Goal: Task Accomplishment & Management: Complete application form

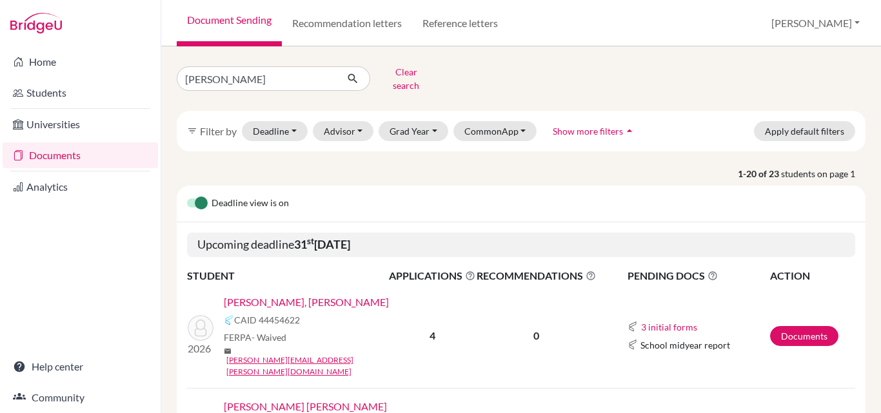
click at [318, 295] on link "[PERSON_NAME], [PERSON_NAME]" at bounding box center [306, 302] width 165 height 15
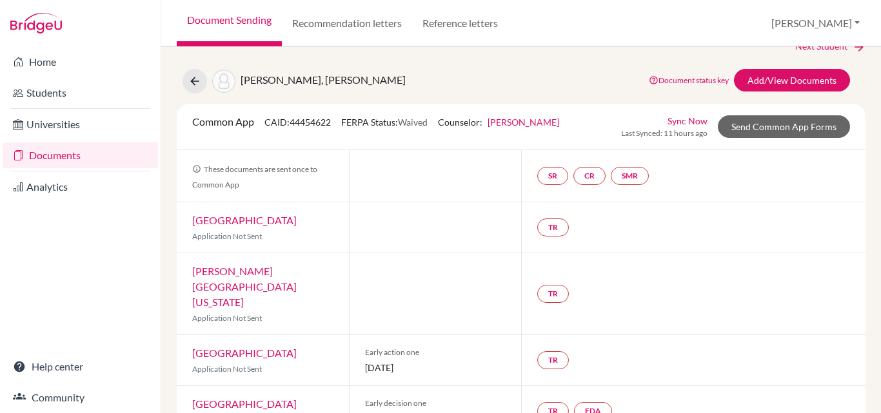
scroll to position [46, 0]
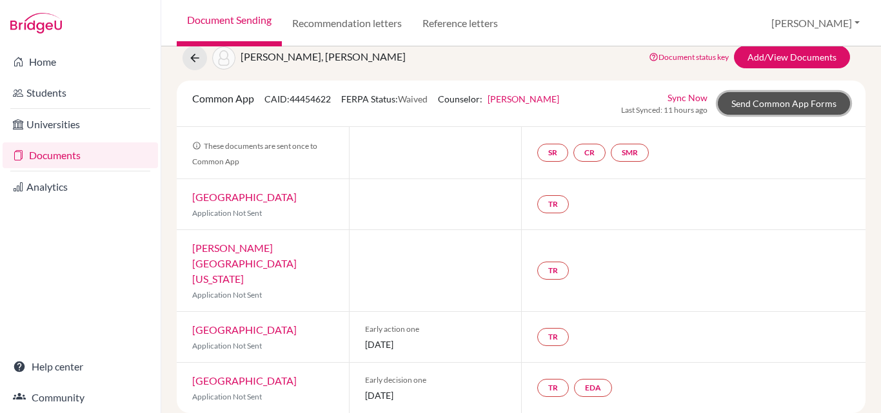
click at [761, 102] on link "Send Common App Forms" at bounding box center [783, 103] width 132 height 23
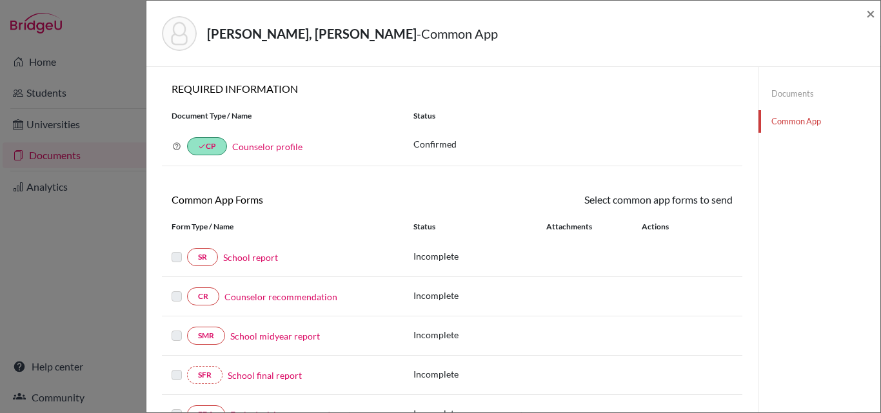
click at [254, 255] on link "School report" at bounding box center [250, 258] width 55 height 14
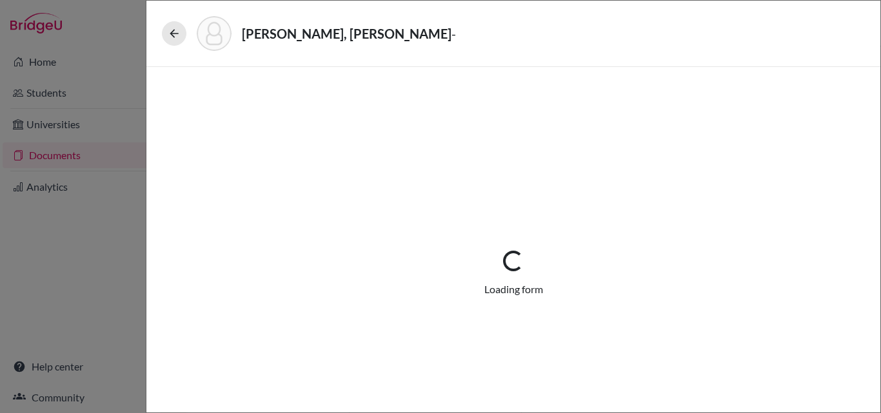
select select "1"
select select "0"
select select "1"
select select "0"
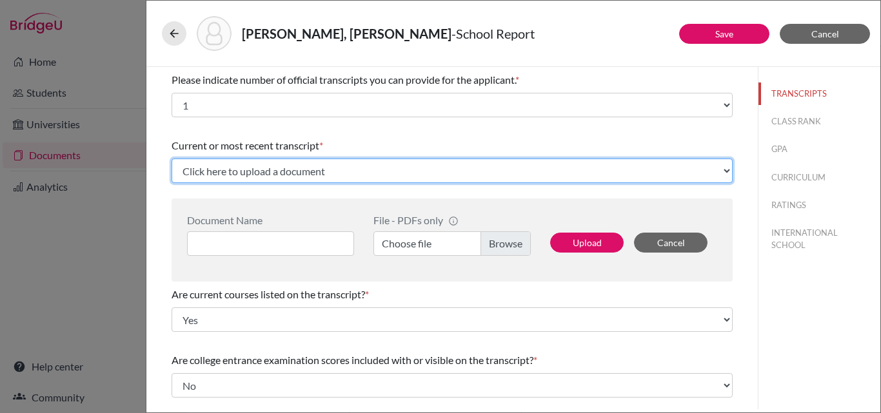
click at [294, 169] on select "Click here to upload a document Upload New File" at bounding box center [451, 171] width 561 height 24
click at [289, 174] on select "Click here to upload a document Upload New File" at bounding box center [451, 171] width 561 height 24
click at [274, 175] on select "Click here to upload a document Upload New File" at bounding box center [451, 171] width 561 height 24
select select "Upload New File"
click at [171, 159] on select "Click here to upload a document Upload New File" at bounding box center [451, 171] width 561 height 24
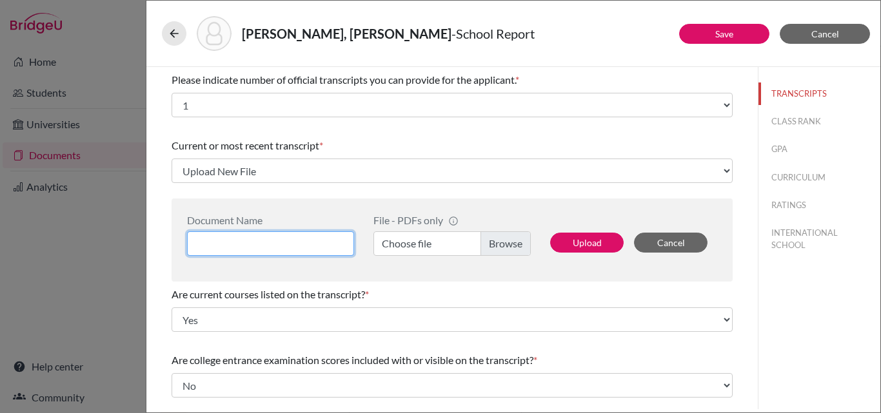
click at [238, 244] on input at bounding box center [270, 243] width 167 height 24
type input "Agustin Garces 3 year"
click at [414, 247] on label "Choose file" at bounding box center [451, 243] width 157 height 24
click at [414, 247] on input "Choose file" at bounding box center [451, 243] width 157 height 24
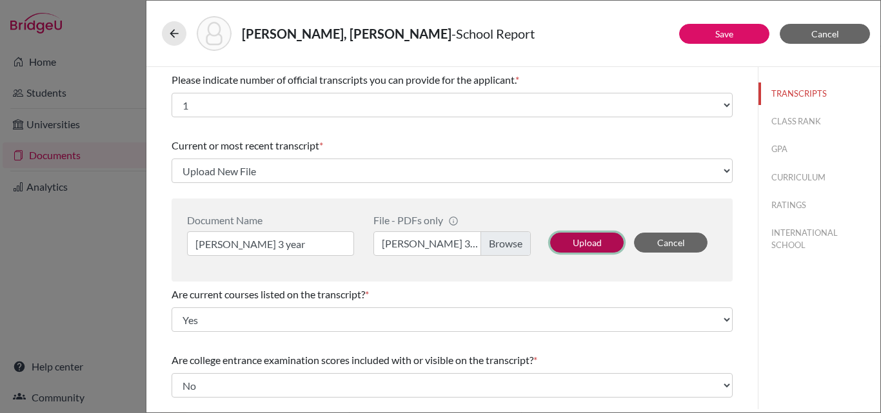
click at [587, 244] on button "Upload" at bounding box center [586, 243] width 73 height 20
select select "678646"
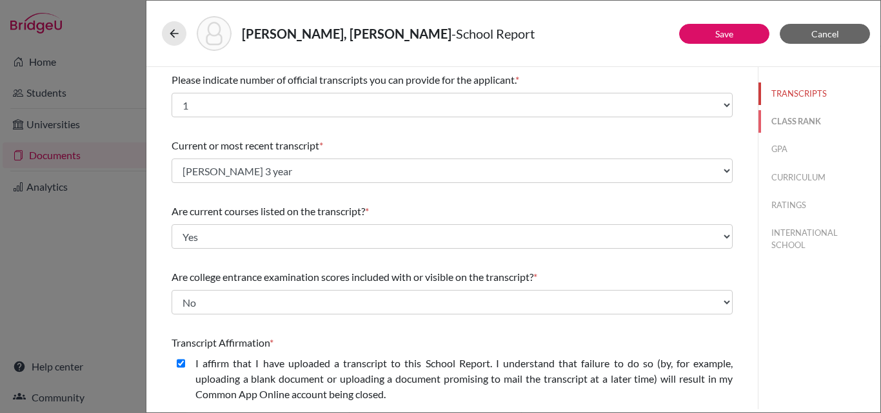
click at [801, 117] on button "CLASS RANK" at bounding box center [819, 121] width 122 height 23
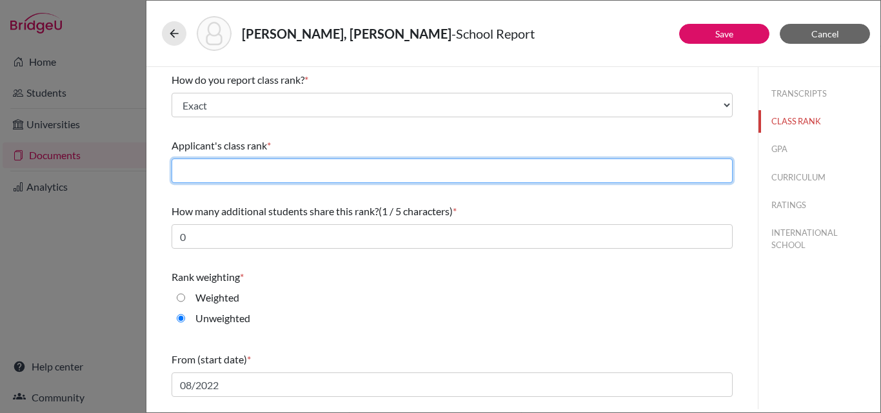
click at [318, 175] on input "text" at bounding box center [451, 171] width 561 height 24
type input "54"
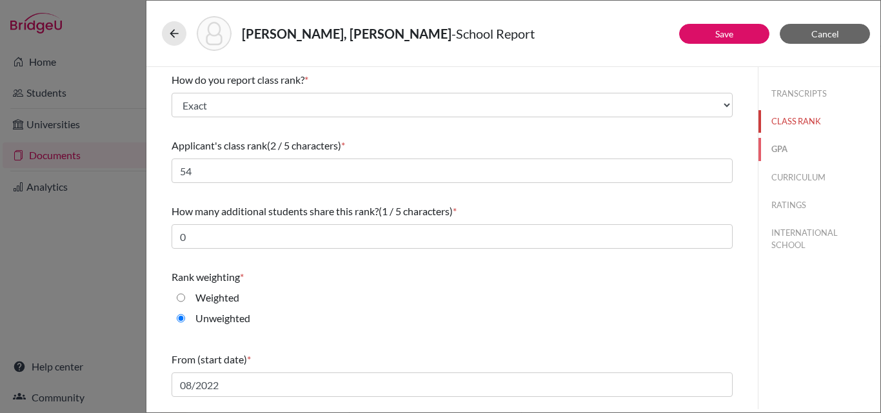
click at [774, 150] on button "GPA" at bounding box center [819, 149] width 122 height 23
type input "3.84"
select select "4"
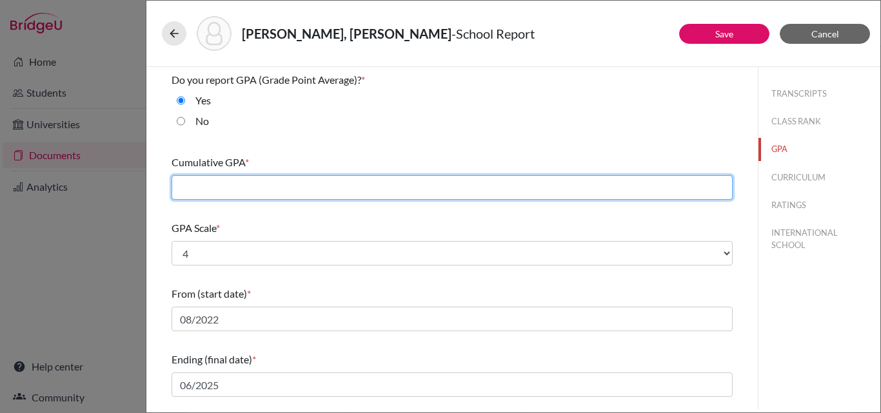
click at [286, 186] on input "text" at bounding box center [451, 187] width 561 height 24
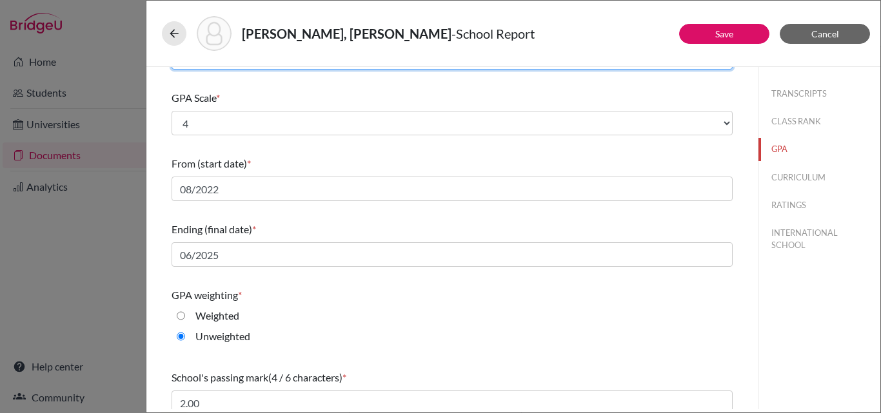
scroll to position [207, 0]
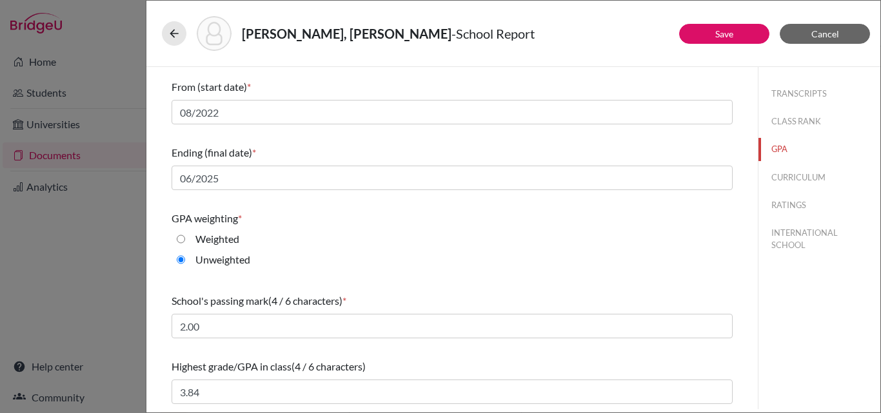
type input "2.96"
click at [795, 181] on button "CURRICULUM" at bounding box center [819, 177] width 122 height 23
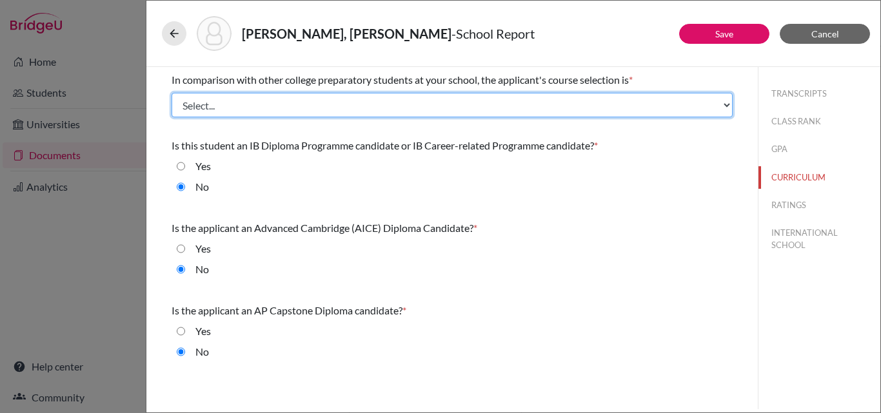
click at [482, 113] on select "Select... Less than demanding Average Demanding Very demanding Most demanding P…" at bounding box center [451, 105] width 561 height 24
select select "3"
click at [171, 93] on select "Select... Less than demanding Average Demanding Very demanding Most demanding P…" at bounding box center [451, 105] width 561 height 24
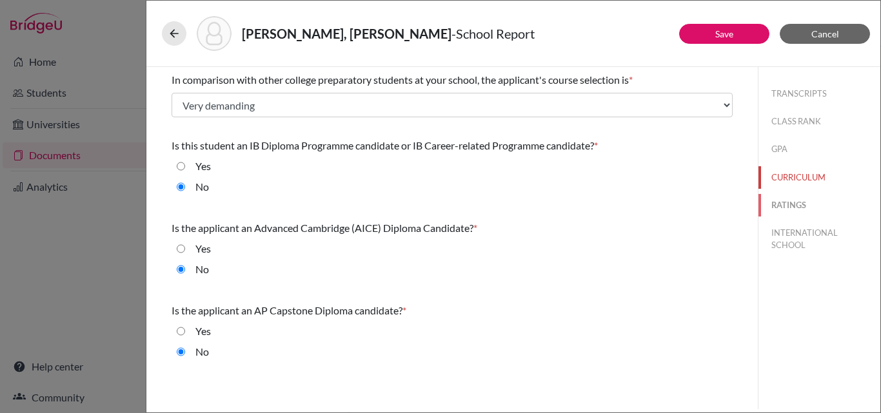
click at [799, 206] on button "RATINGS" at bounding box center [819, 205] width 122 height 23
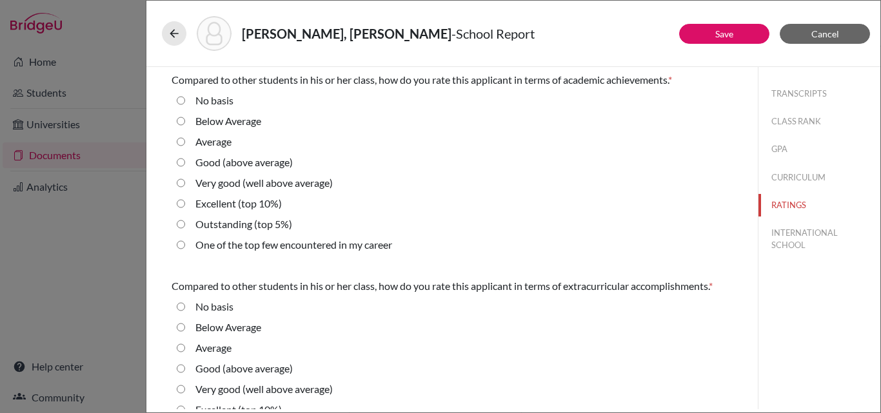
click at [183, 180] on average\) "Very good (well above average)" at bounding box center [181, 182] width 8 height 15
radio average\) "true"
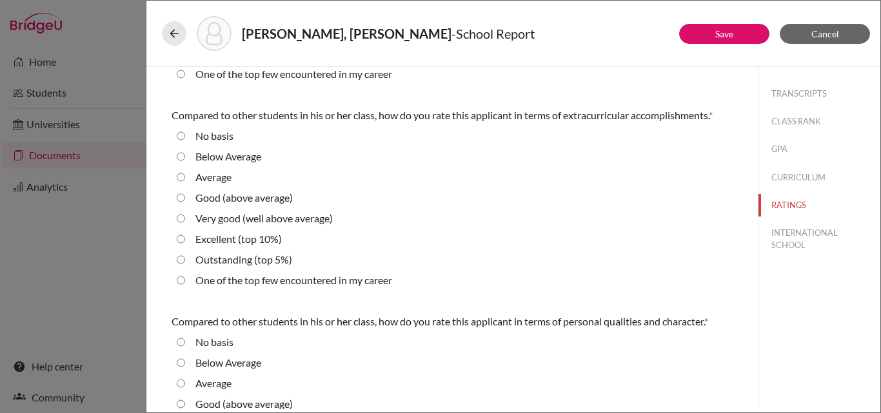
scroll to position [195, 0]
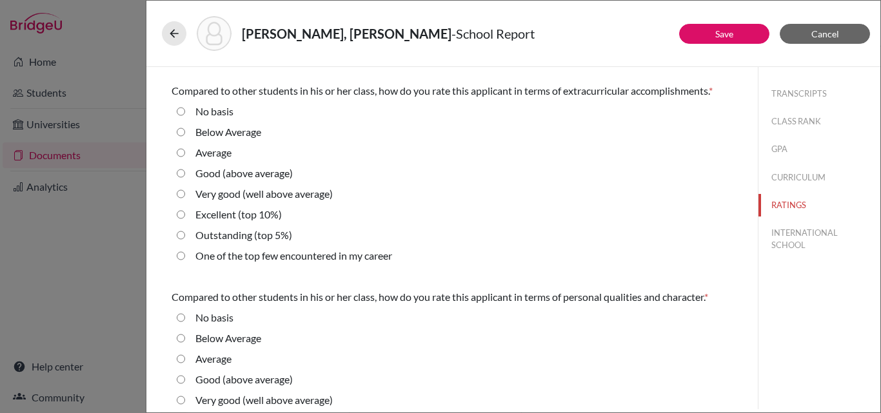
click at [178, 233] on 5\%\) "Outstanding (top 5%)" at bounding box center [181, 235] width 8 height 15
radio 5\%\) "true"
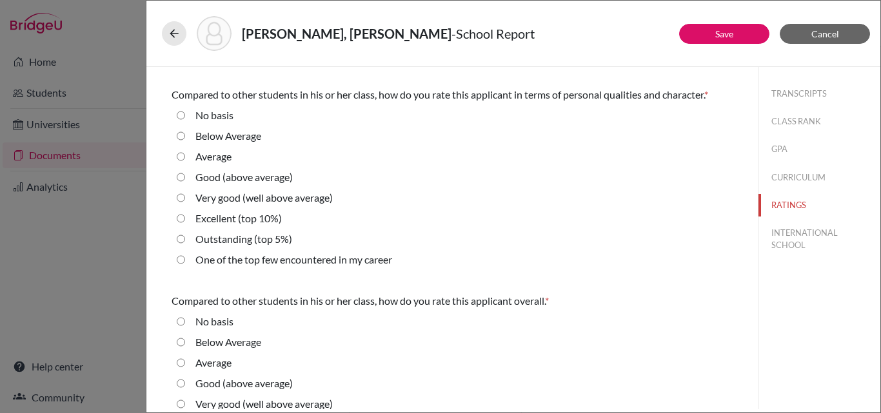
scroll to position [400, 0]
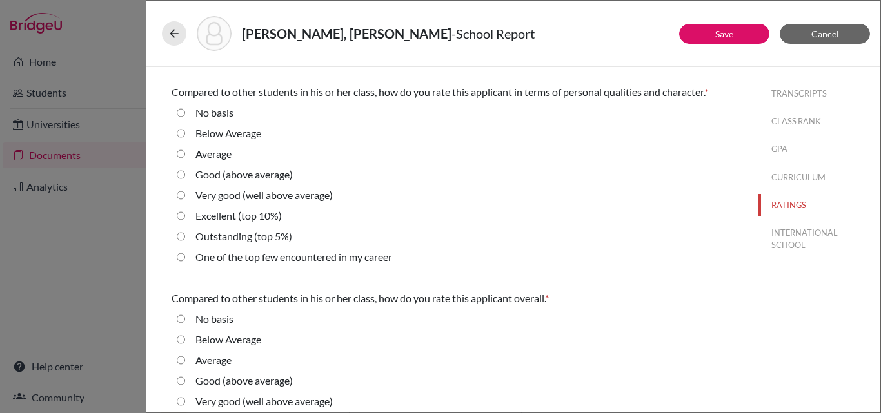
click at [179, 257] on career "One of the top few encountered in my career" at bounding box center [181, 256] width 8 height 15
radio career "true"
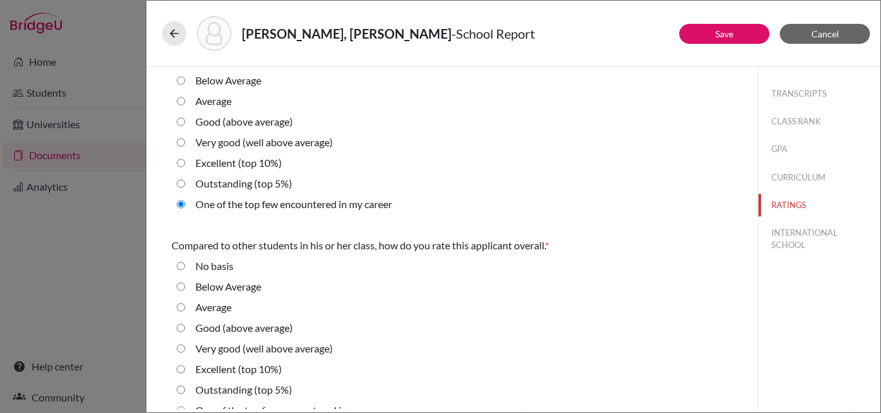
scroll to position [472, 0]
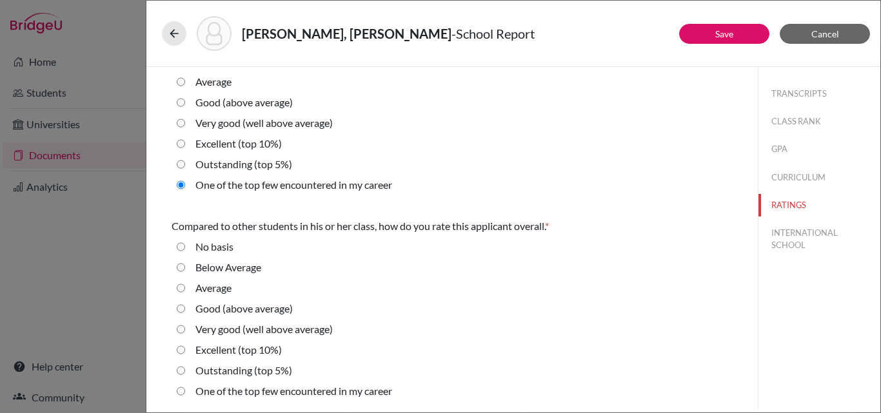
click at [180, 347] on 10\%\) "Excellent (top 10%)" at bounding box center [181, 349] width 8 height 15
radio 10\%\) "true"
click at [785, 241] on button "INTERNATIONAL SCHOOL" at bounding box center [819, 239] width 122 height 35
radio Average "true"
select select "14"
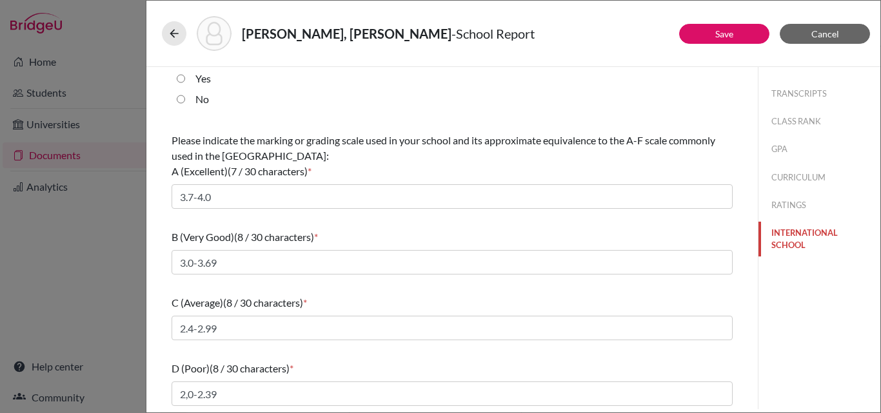
scroll to position [0, 0]
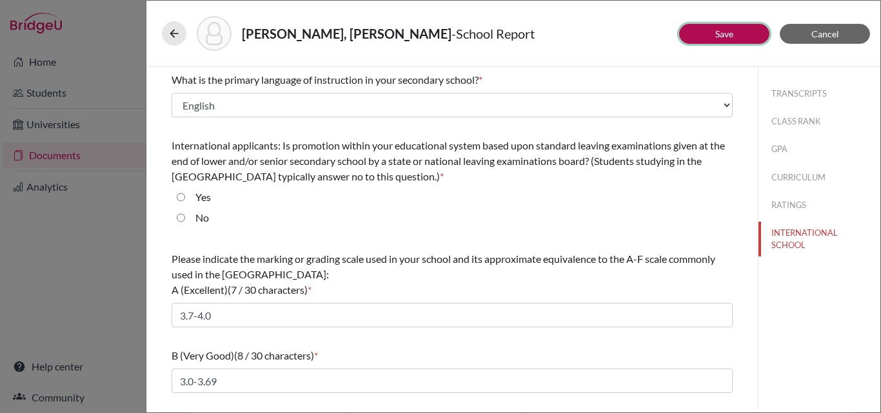
click at [719, 33] on link "Save" at bounding box center [724, 33] width 18 height 11
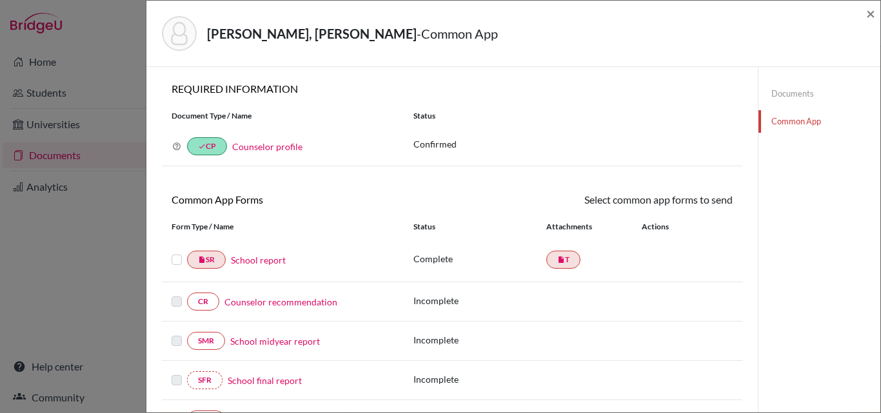
click at [297, 300] on link "Counselor recommendation" at bounding box center [280, 302] width 113 height 14
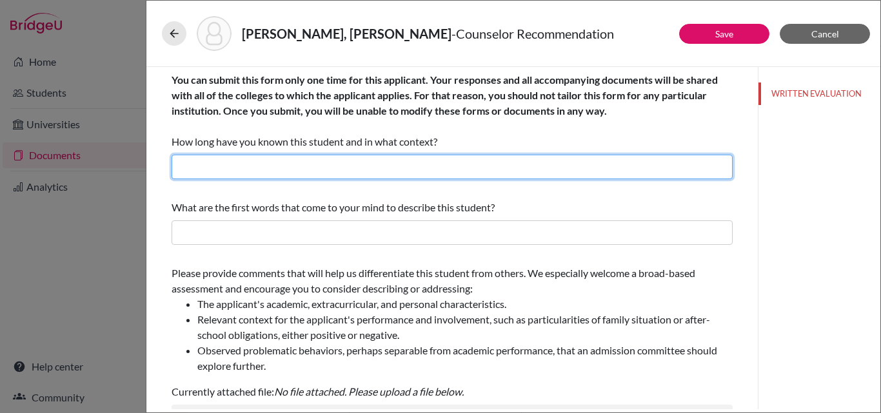
click at [364, 167] on input "text" at bounding box center [451, 167] width 561 height 24
type input "For more than 2 years as his College Placement Counselor"
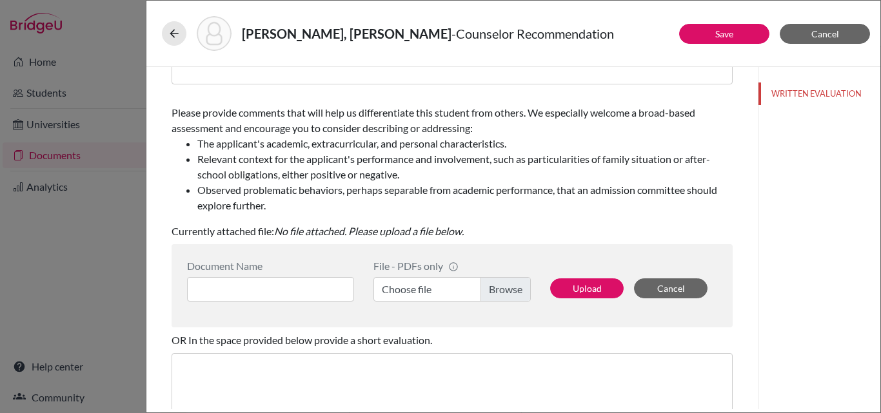
scroll to position [161, 0]
click at [300, 287] on input at bounding box center [270, 289] width 167 height 24
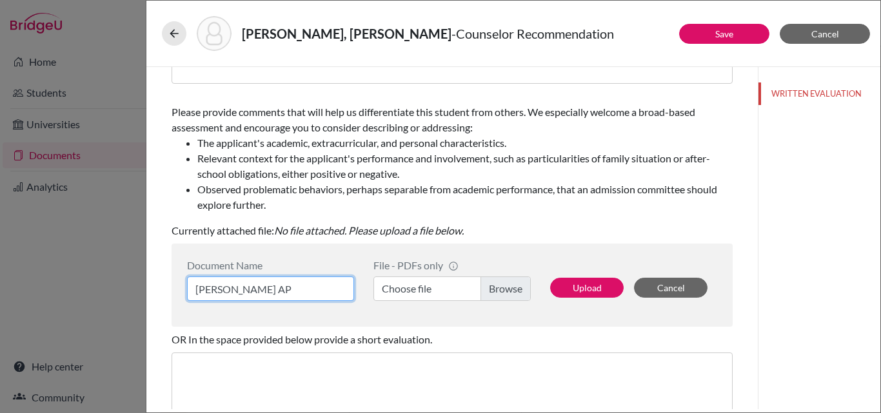
type input "Agustin Garces AP"
click at [392, 291] on label "Choose file" at bounding box center [451, 289] width 157 height 24
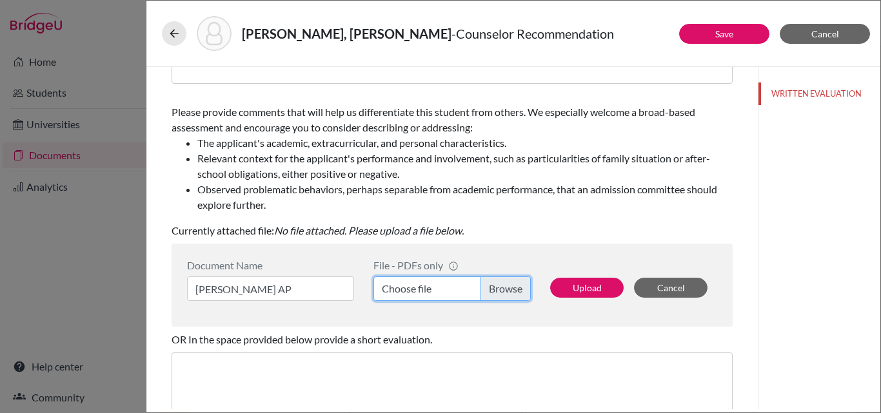
click at [392, 291] on input "Choose file" at bounding box center [451, 289] width 157 height 24
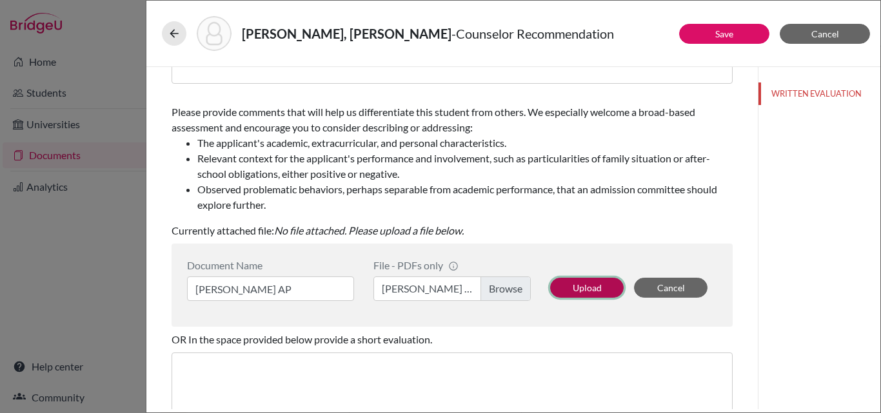
click at [595, 287] on button "Upload" at bounding box center [586, 288] width 73 height 20
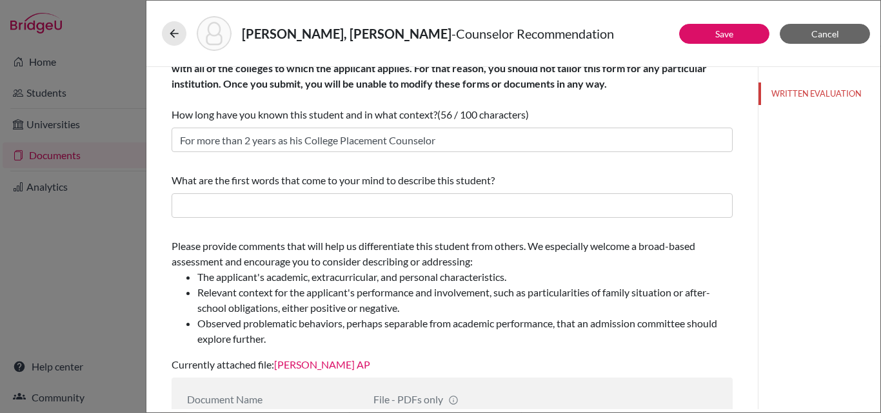
scroll to position [0, 0]
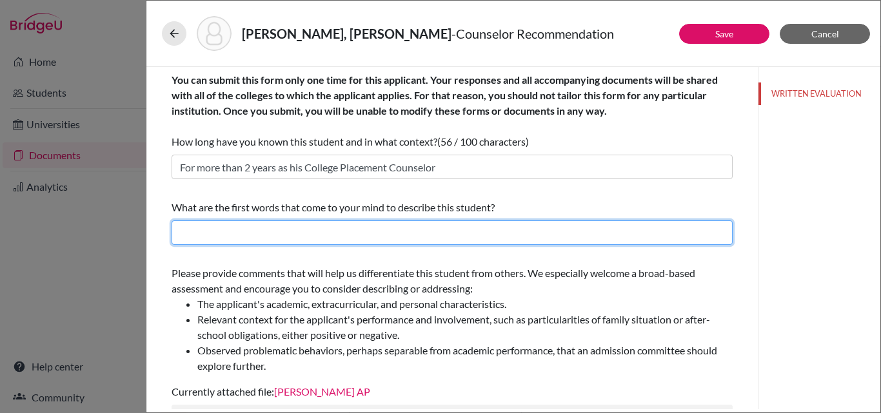
click at [258, 228] on input "text" at bounding box center [451, 232] width 561 height 24
paste input "warmth, empathy, and authenticity"
click at [282, 231] on input "warmth, empathy, and authenticity" at bounding box center [451, 232] width 561 height 24
click at [329, 233] on input "warmth, empathy, authenticity" at bounding box center [451, 232] width 561 height 24
click at [447, 231] on input "warmth, empathy, authenticity, athletic, charming, a natural leader, curiousity," at bounding box center [451, 232] width 561 height 24
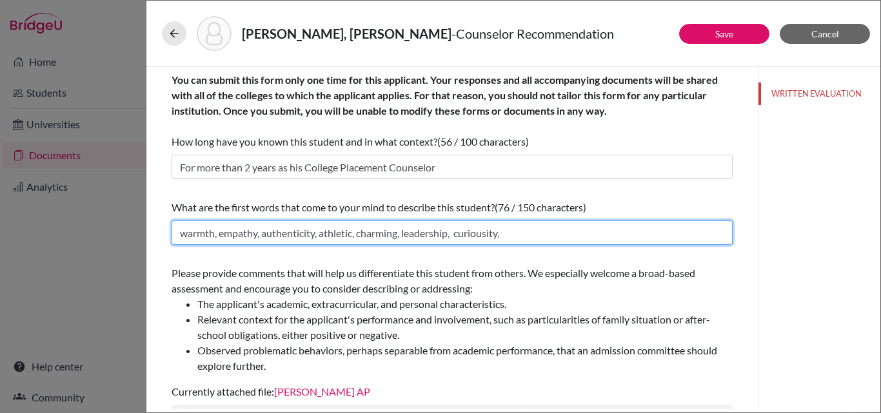
click at [521, 231] on input "warmth, empathy, authenticity, athletic, charming, leadership, curiousity," at bounding box center [451, 232] width 561 height 24
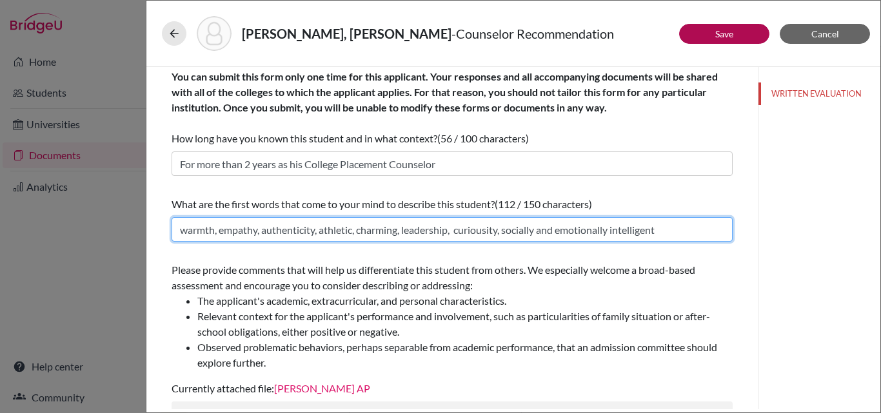
type input "warmth, empathy, authenticity, athletic, charming, leadership, curiousity, soci…"
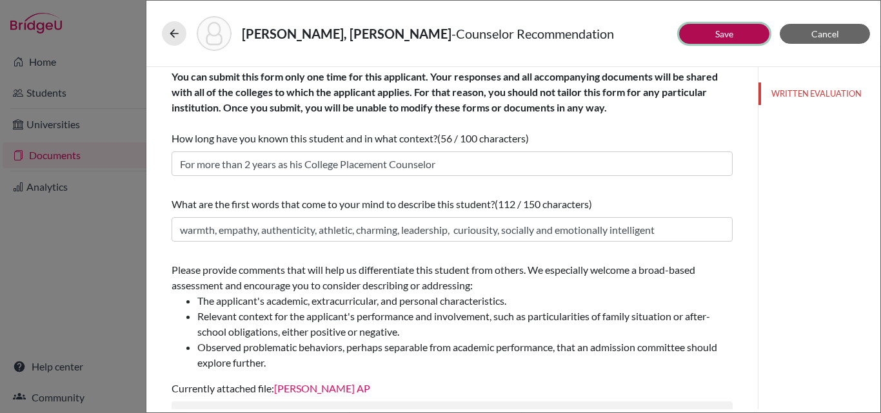
click at [727, 31] on link "Save" at bounding box center [724, 33] width 18 height 11
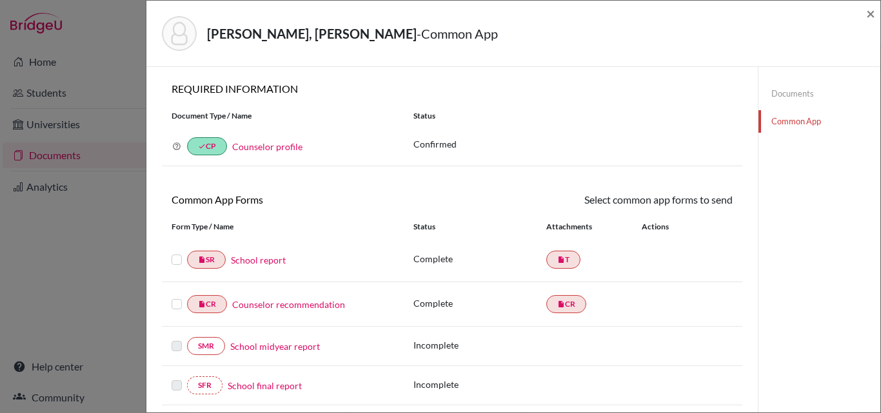
click at [312, 304] on link "Counselor recommendation" at bounding box center [288, 305] width 113 height 14
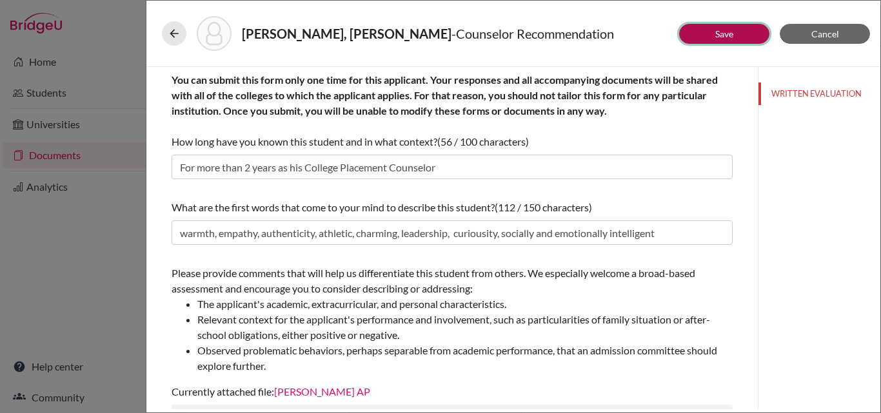
click at [734, 28] on button "Save" at bounding box center [724, 34] width 90 height 20
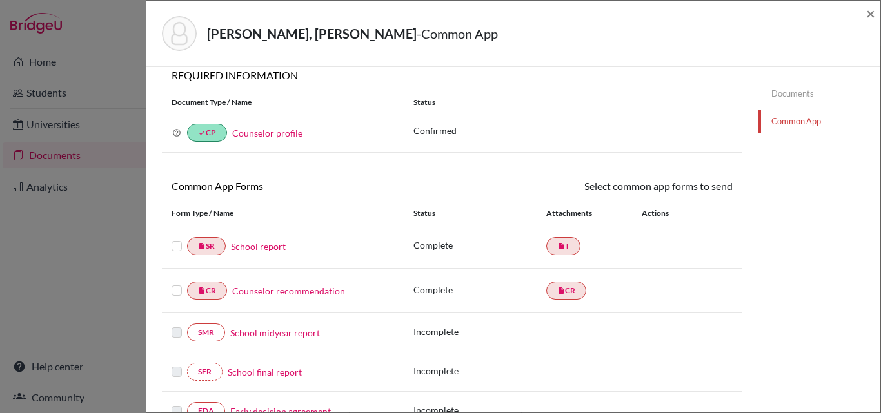
scroll to position [12, 0]
click at [177, 240] on label at bounding box center [176, 240] width 10 height 0
click at [0, 0] on input "checkbox" at bounding box center [0, 0] width 0 height 0
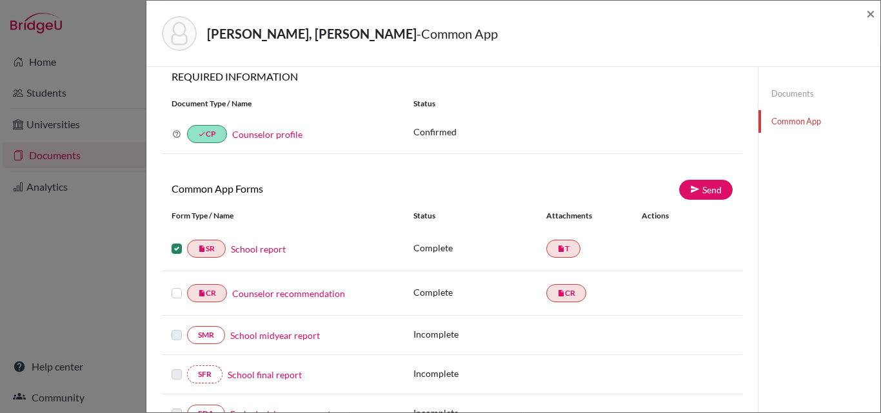
click at [177, 286] on label at bounding box center [176, 286] width 10 height 0
click at [0, 0] on input "checkbox" at bounding box center [0, 0] width 0 height 0
click at [719, 188] on link "Send" at bounding box center [706, 190] width 54 height 20
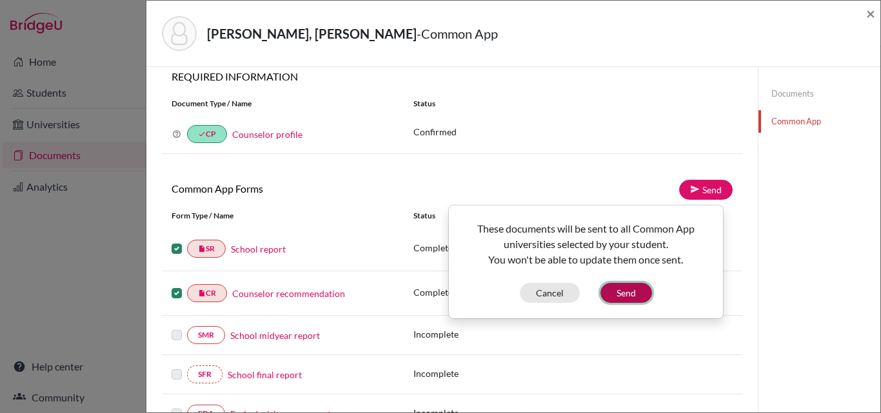
click at [618, 293] on button "Send" at bounding box center [626, 293] width 52 height 20
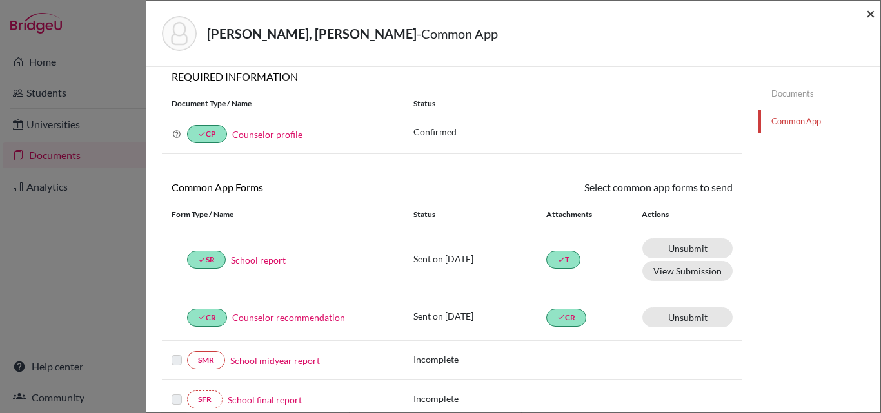
click at [868, 13] on span "×" at bounding box center [870, 13] width 9 height 19
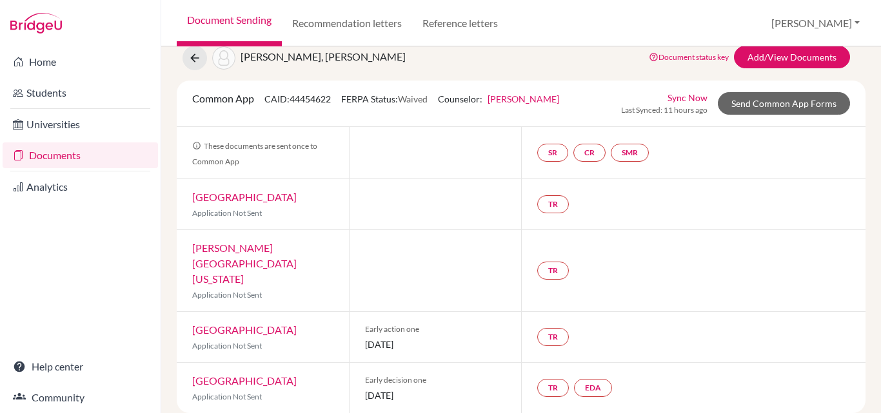
click at [68, 149] on link "Documents" at bounding box center [80, 155] width 155 height 26
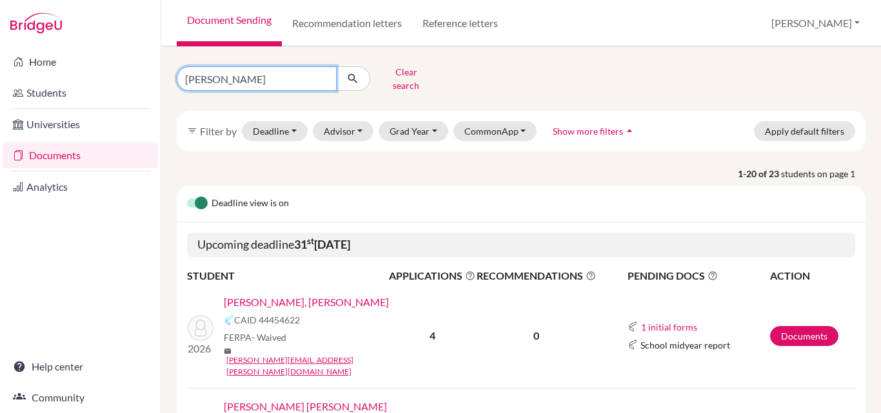
drag, startPoint x: 229, startPoint y: 74, endPoint x: 165, endPoint y: 79, distance: 64.6
click at [165, 79] on div "[PERSON_NAME] Clear search filter_list Filter by Deadline - Select a date range…" at bounding box center [520, 229] width 719 height 367
type input "[PERSON_NAME]"
click button "submit" at bounding box center [353, 78] width 34 height 24
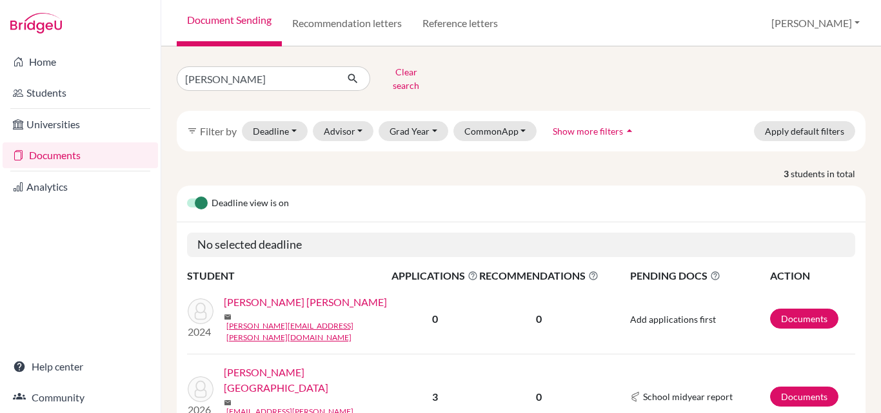
click at [251, 365] on link "[PERSON_NAME][GEOGRAPHIC_DATA]" at bounding box center [312, 380] width 176 height 31
